Goal: Information Seeking & Learning: Check status

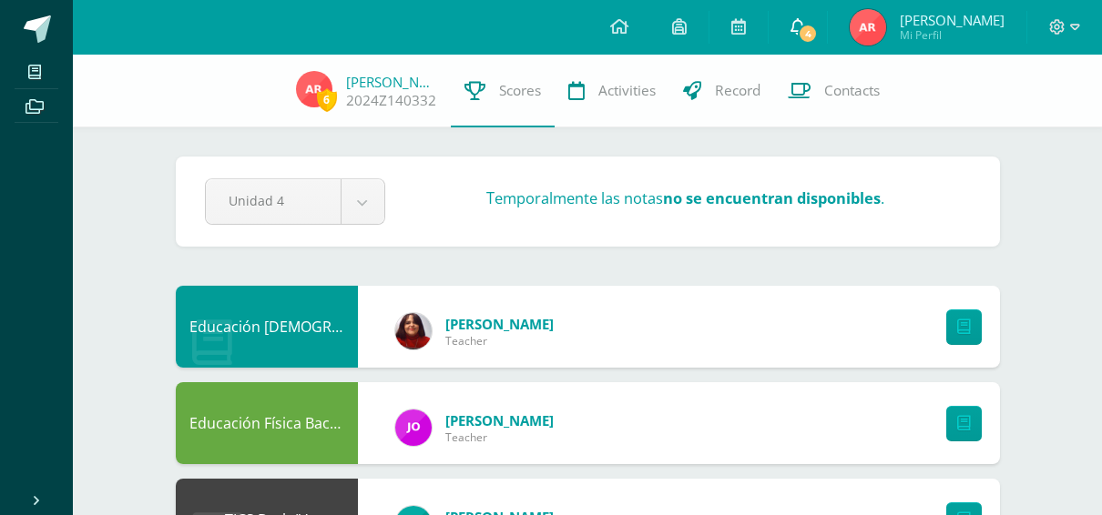
click at [818, 27] on span "4" at bounding box center [808, 34] width 20 height 20
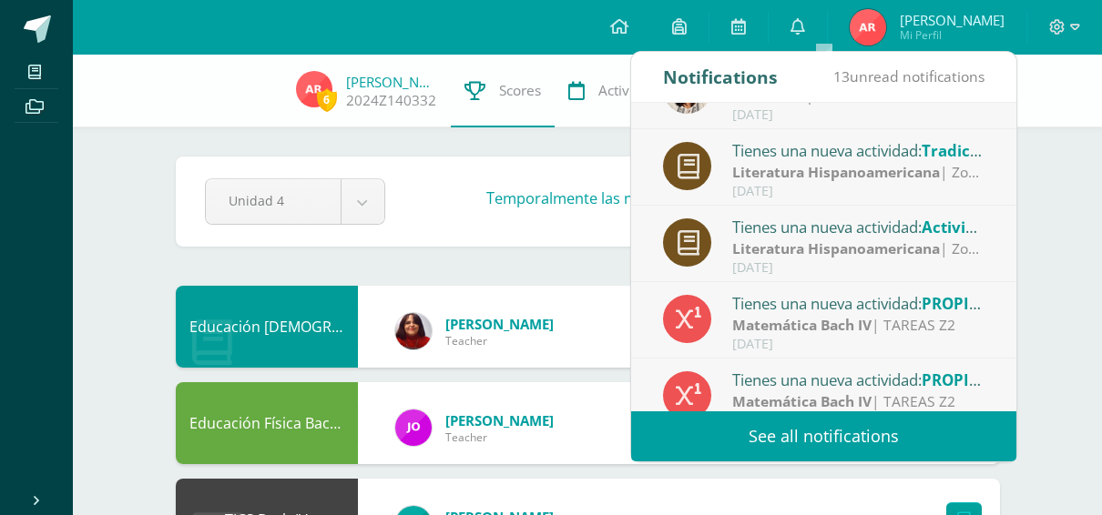
scroll to position [127, 0]
click at [782, 262] on div "[DATE]" at bounding box center [858, 266] width 253 height 15
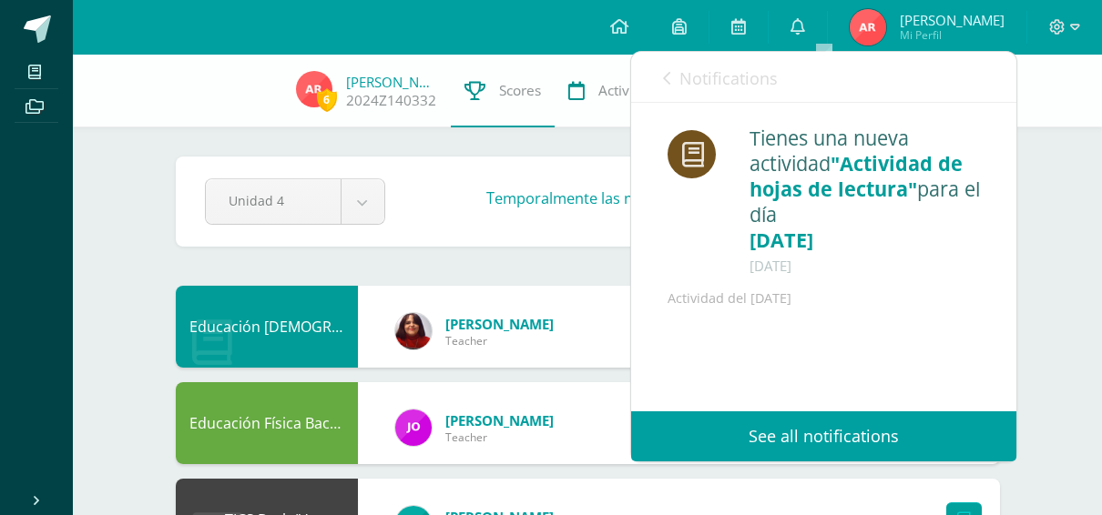
click at [744, 75] on span "Notifications" at bounding box center [728, 78] width 98 height 22
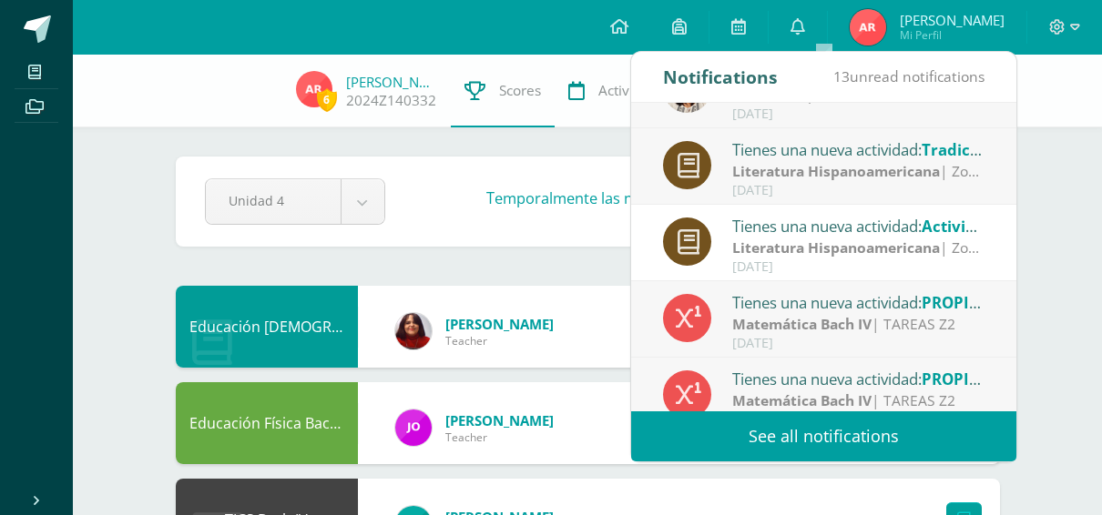
click at [828, 195] on div "[DATE]" at bounding box center [858, 190] width 253 height 15
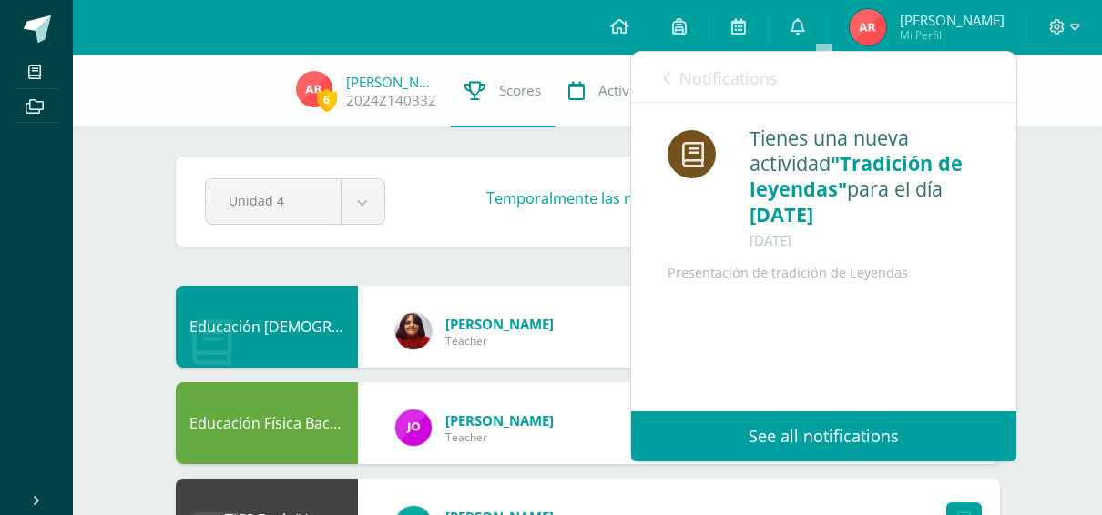
click at [740, 81] on span "Notifications" at bounding box center [728, 78] width 98 height 22
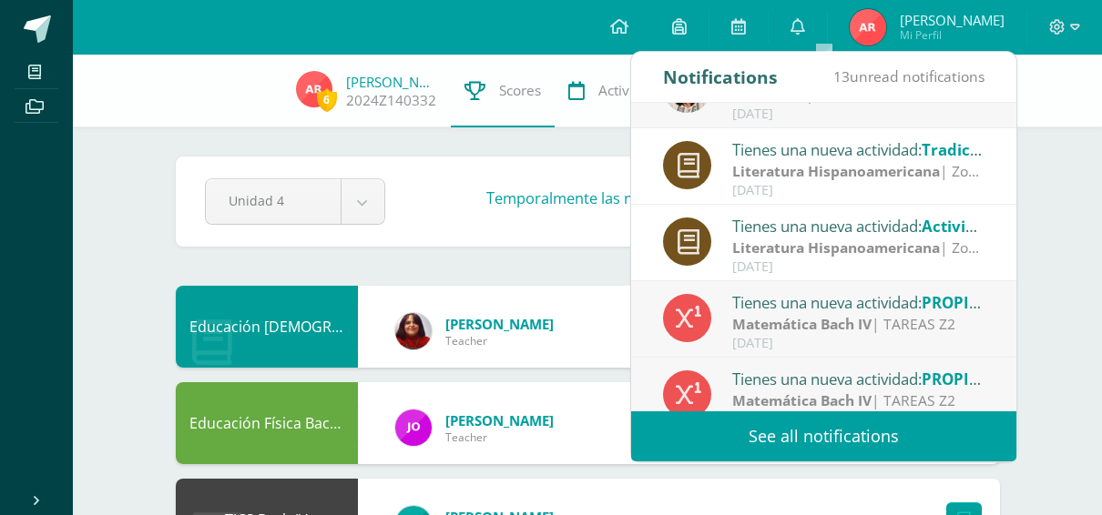
click at [812, 324] on strong "Matemática Bach IV" at bounding box center [801, 324] width 139 height 20
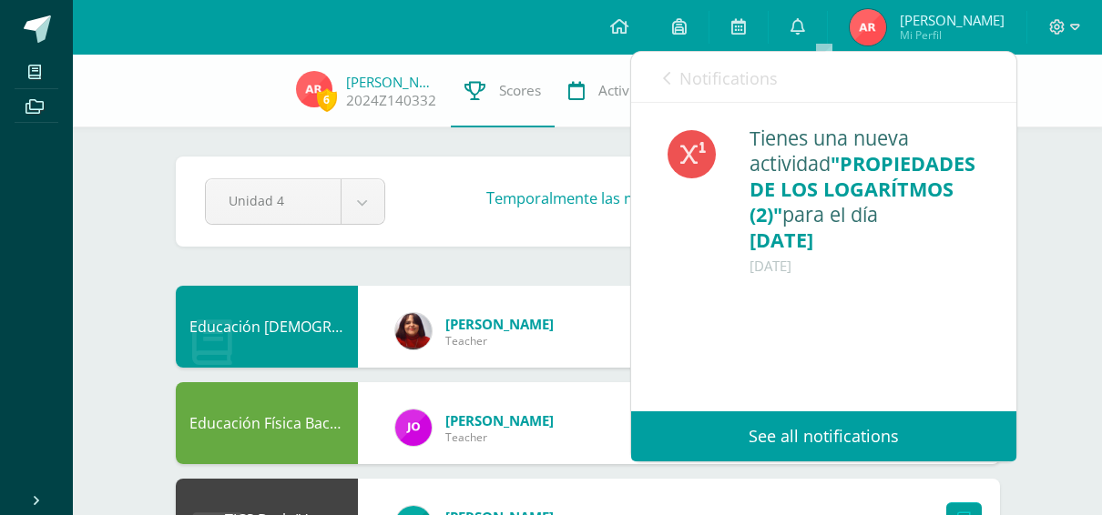
click at [751, 70] on span "Notifications" at bounding box center [728, 78] width 98 height 22
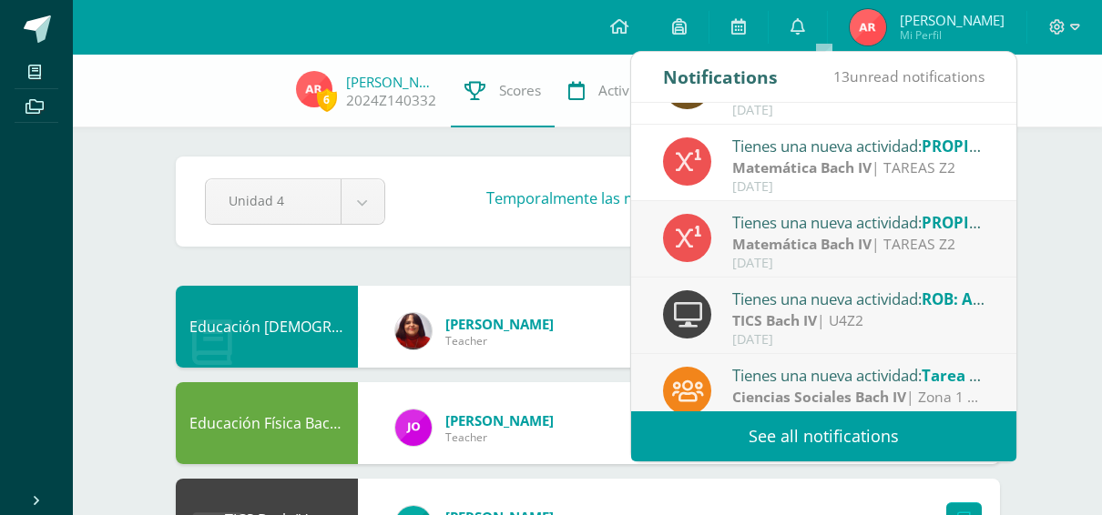
scroll to position [302, 0]
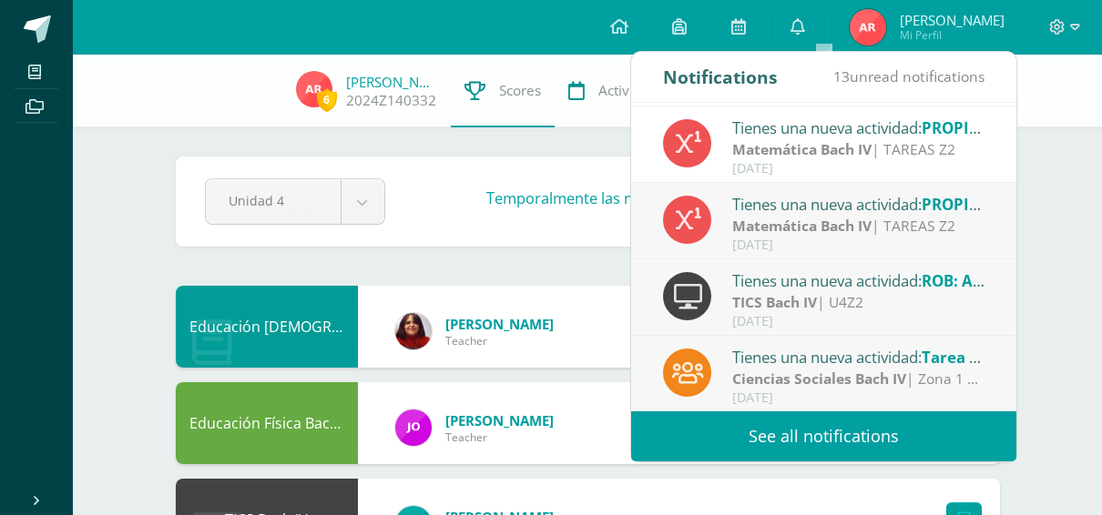
click at [812, 244] on div "[DATE]" at bounding box center [858, 245] width 253 height 15
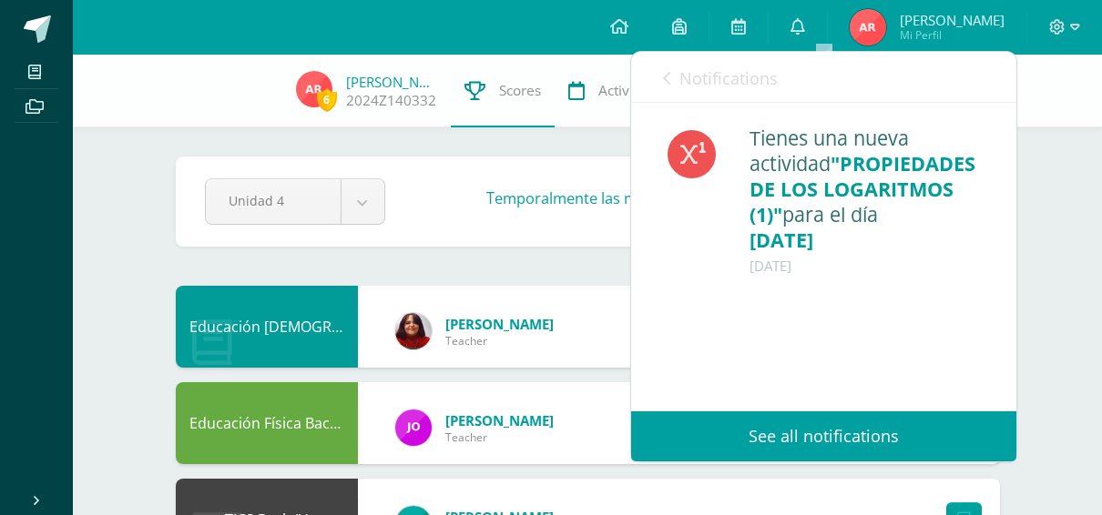
click at [758, 82] on span "Notifications" at bounding box center [728, 78] width 98 height 22
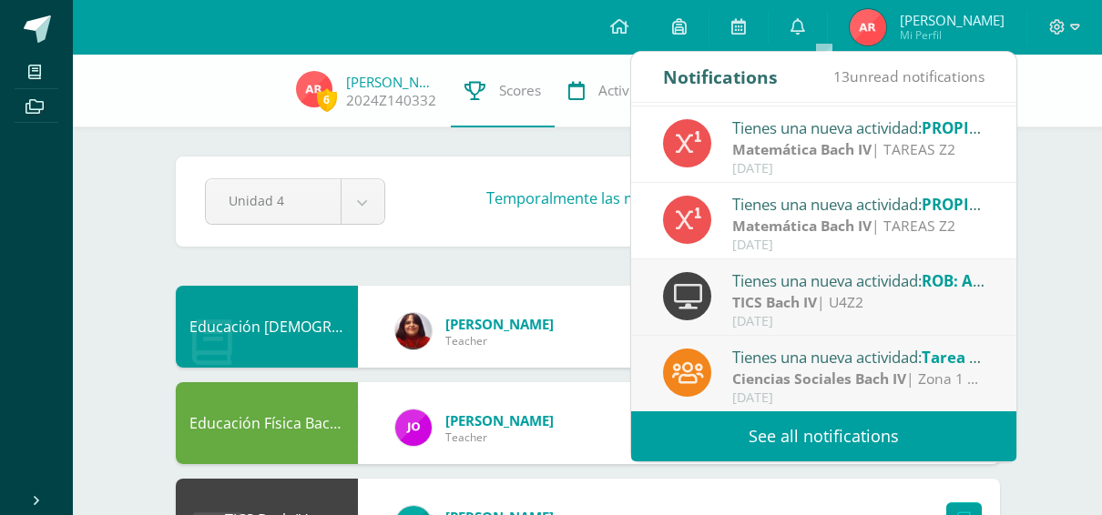
click at [857, 293] on div "TICS Bach IV | U4Z2" at bounding box center [858, 302] width 253 height 21
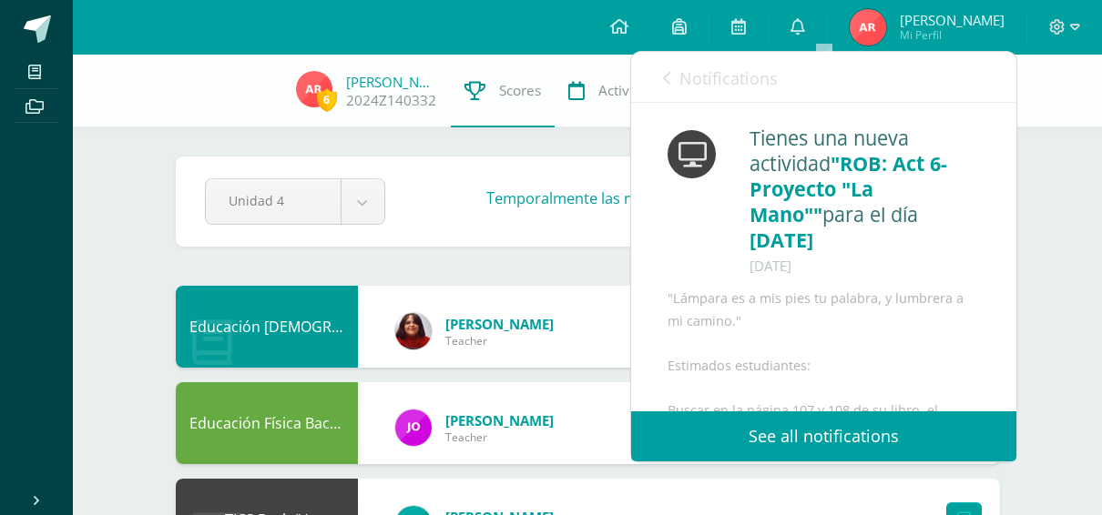
click at [759, 88] on span "Notifications" at bounding box center [728, 78] width 98 height 22
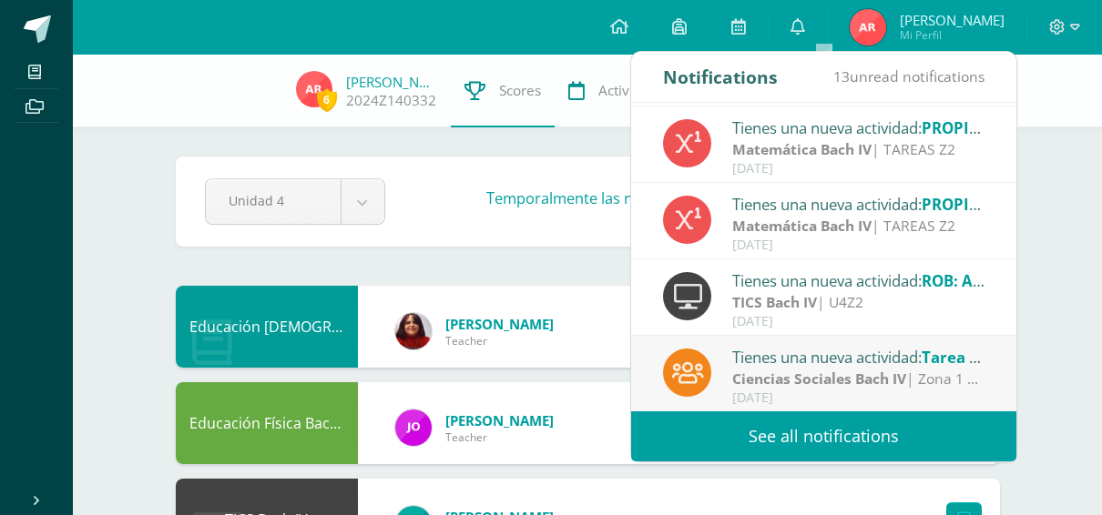
click at [802, 362] on div "Tienes una nueva actividad: Tarea sobre las instituciones sociales" at bounding box center [858, 357] width 253 height 24
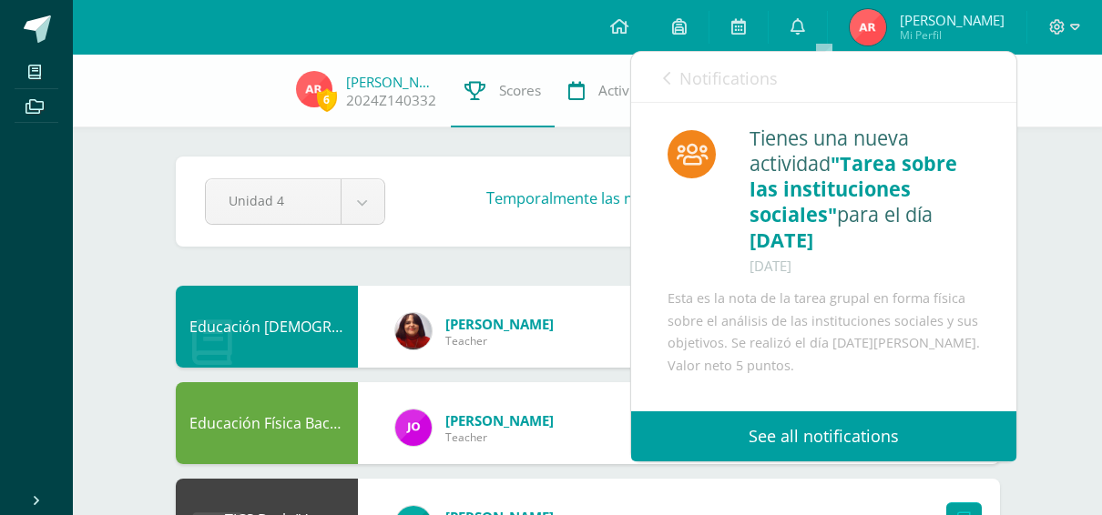
click at [754, 82] on span "Notifications" at bounding box center [728, 78] width 98 height 22
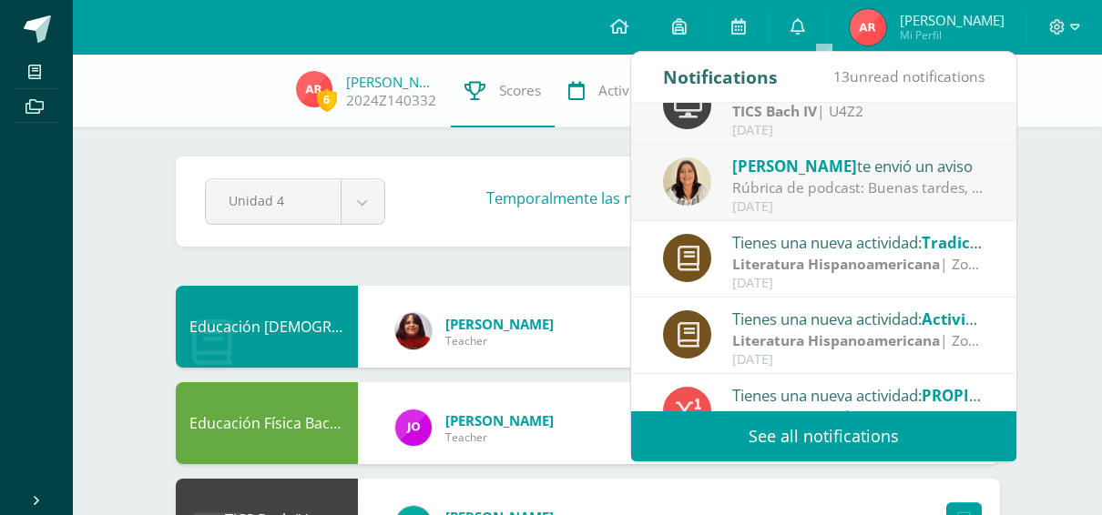
scroll to position [0, 0]
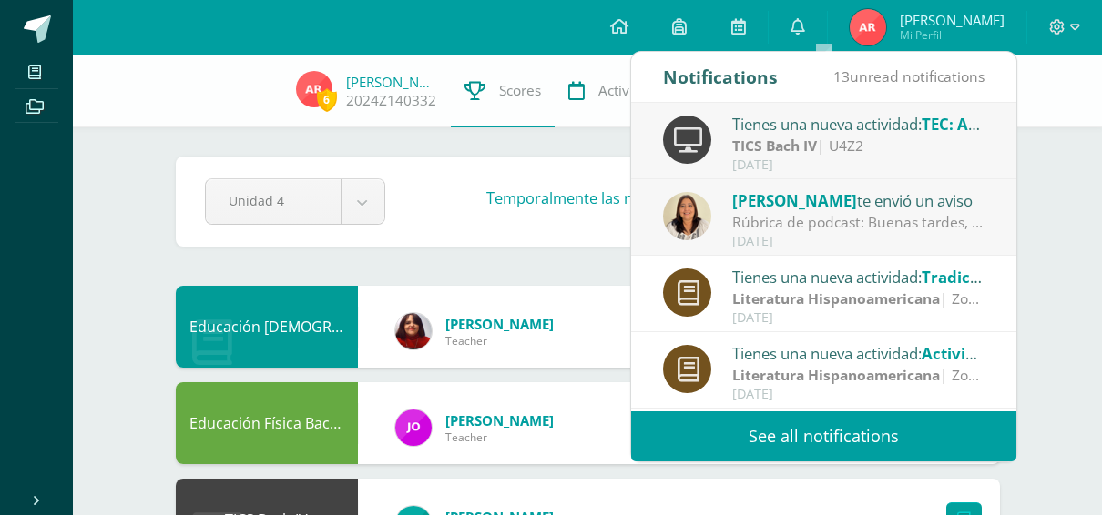
click at [815, 218] on div "Rúbrica de podcast: Buenas tardes, favor imprimir y pegar en tu cuaderno." at bounding box center [858, 222] width 253 height 21
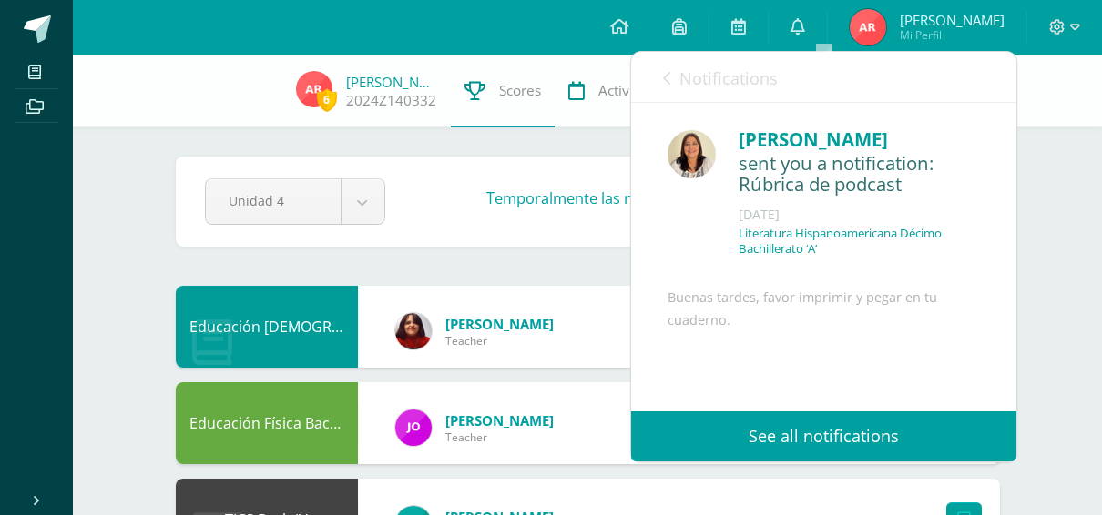
click at [720, 67] on span "Notifications" at bounding box center [728, 78] width 98 height 22
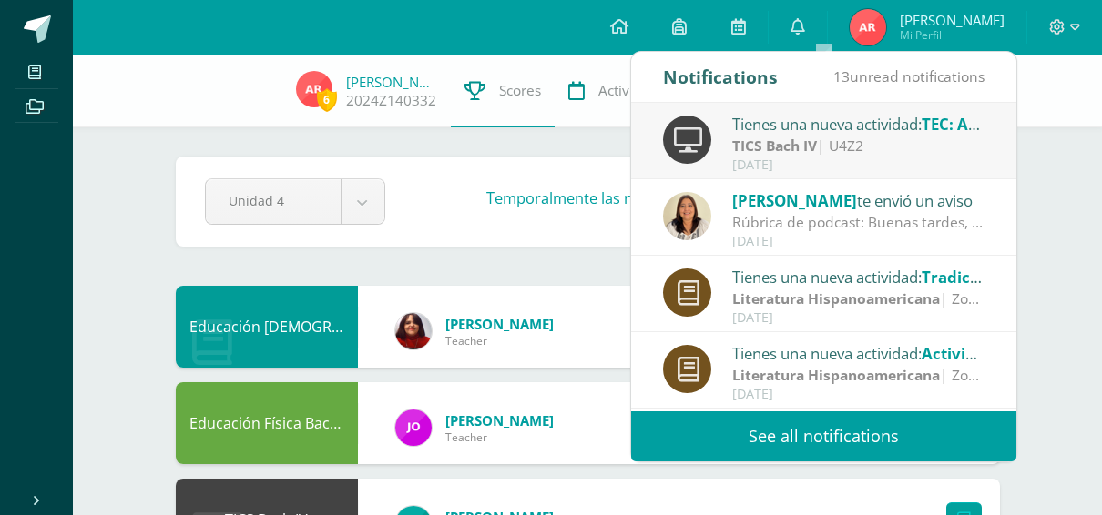
click at [788, 147] on strong "TICS Bach IV" at bounding box center [774, 146] width 85 height 20
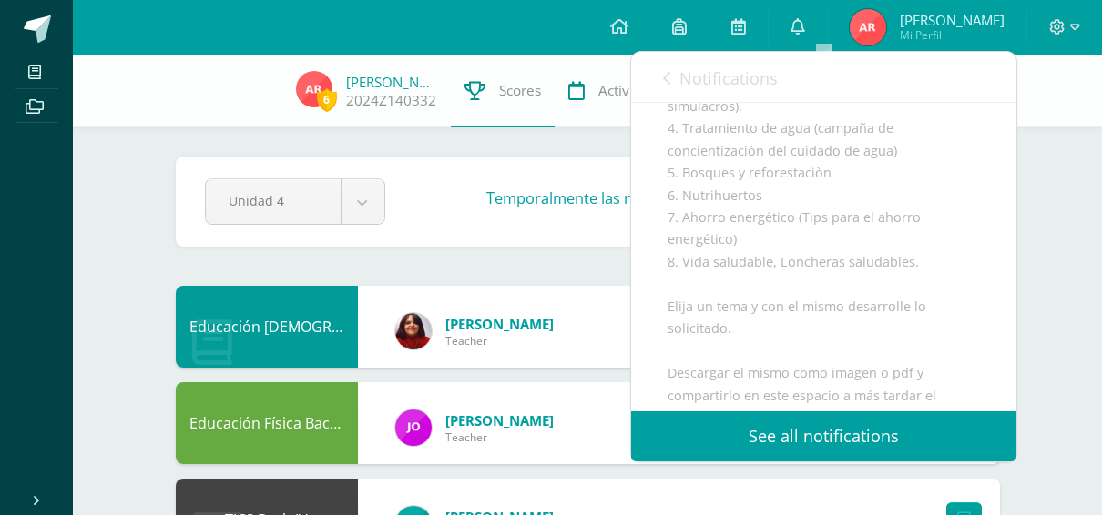
scroll to position [488, 0]
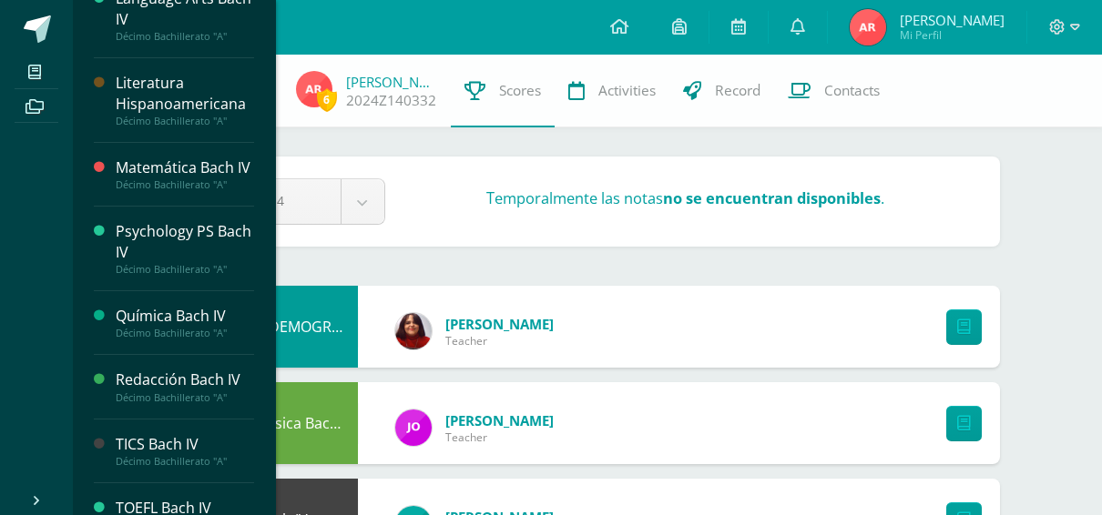
scroll to position [775, 0]
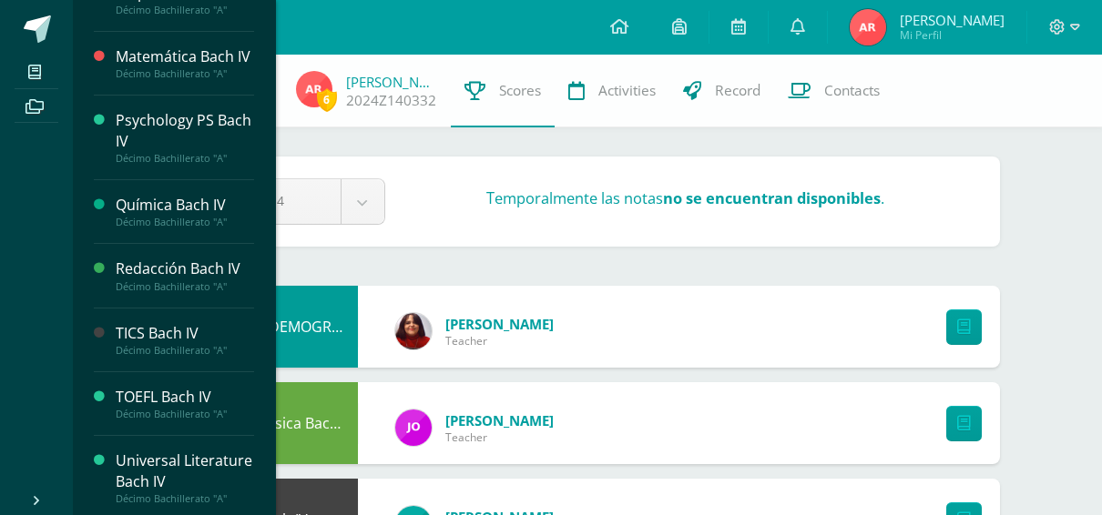
click at [161, 399] on div "TOEFL Bach IV" at bounding box center [185, 397] width 138 height 21
